Goal: Information Seeking & Learning: Learn about a topic

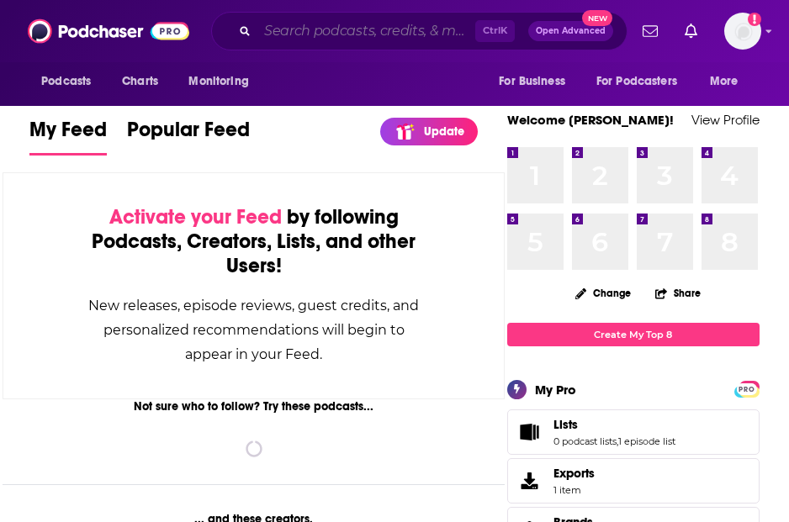
click at [303, 21] on input "Search podcasts, credits, & more..." at bounding box center [366, 31] width 218 height 27
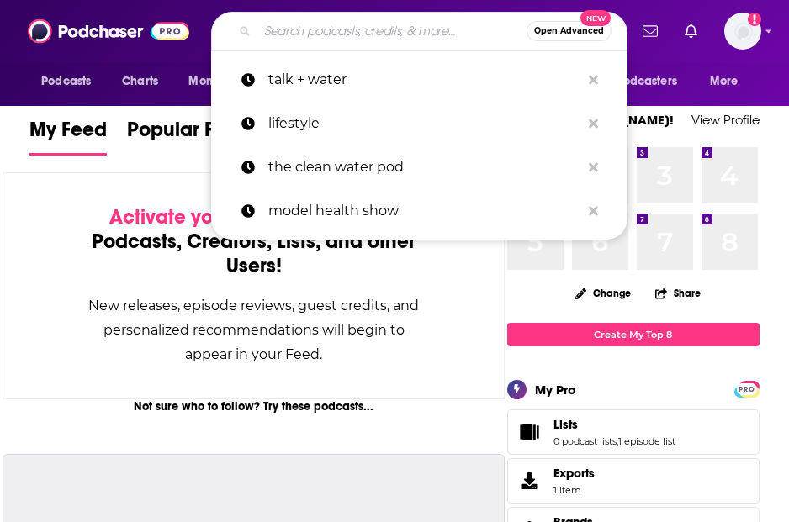
paste input "In Your Head with [PERSON_NAME]"
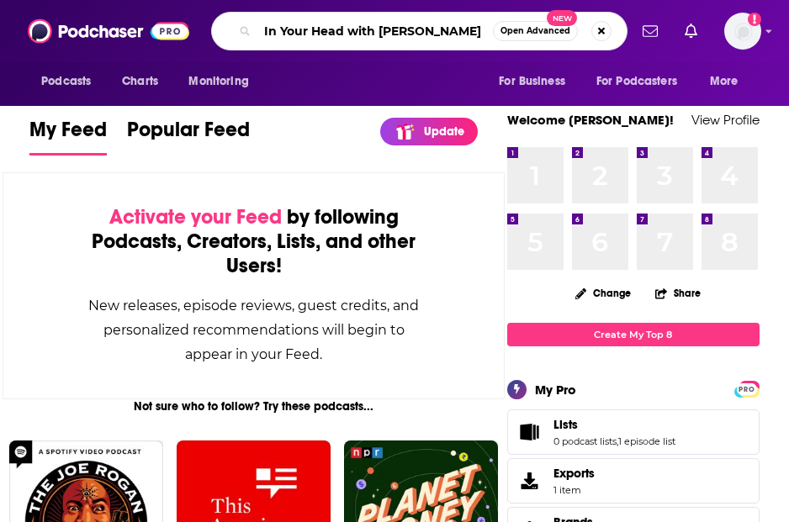
type input "In Your Head with [PERSON_NAME]"
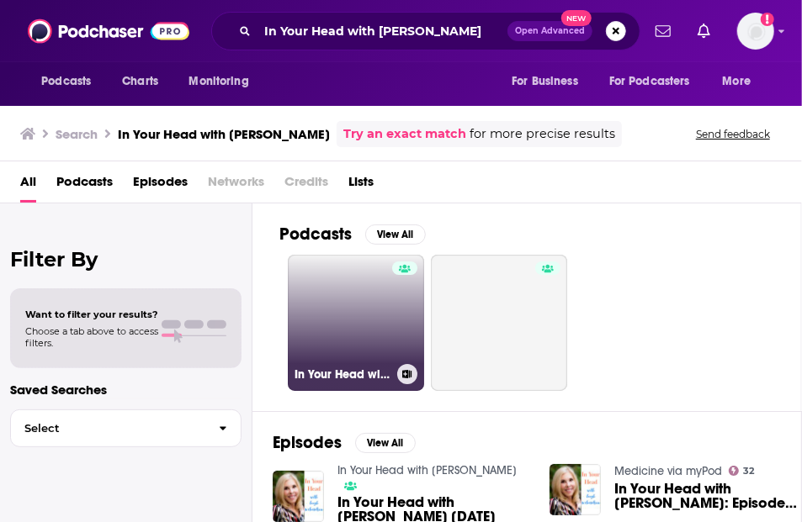
click at [362, 326] on link "In Your Head with [PERSON_NAME]" at bounding box center [356, 323] width 136 height 136
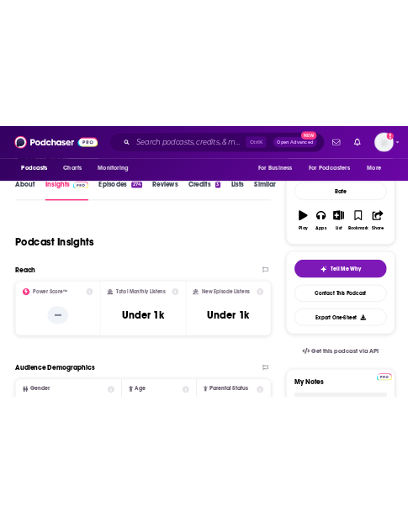
scroll to position [252, 0]
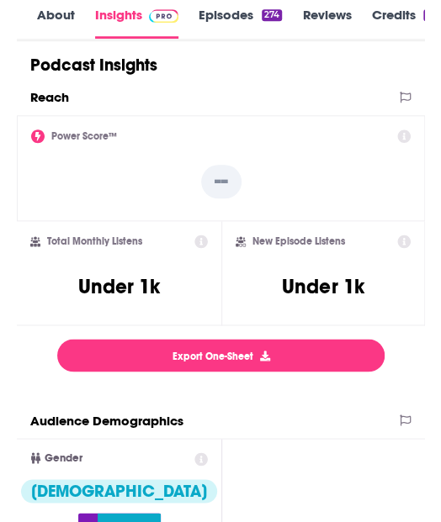
scroll to position [0, 0]
